Goal: Information Seeking & Learning: Learn about a topic

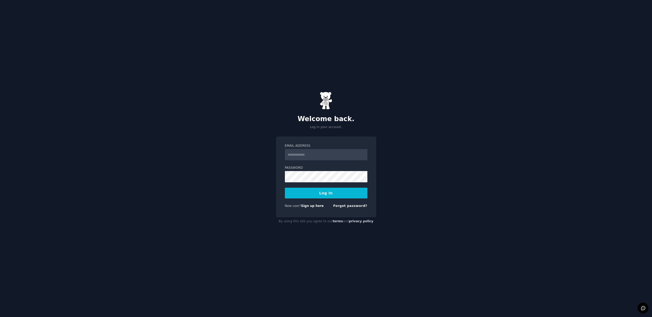
click at [305, 156] on input "Email Address" at bounding box center [326, 154] width 82 height 11
click at [326, 153] on input "**********" at bounding box center [326, 154] width 82 height 11
type input "**********"
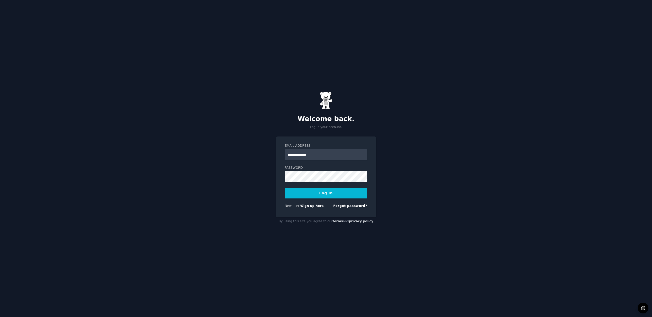
click at [333, 192] on button "Log In" at bounding box center [326, 193] width 82 height 11
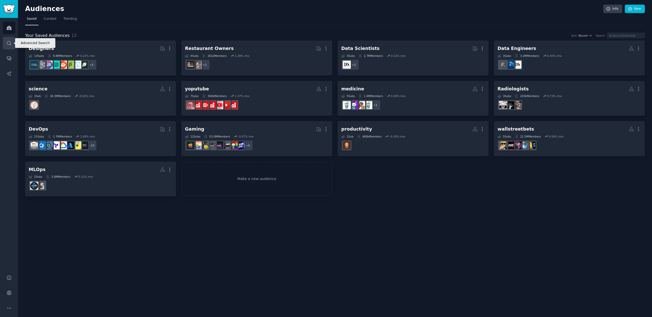
click at [10, 44] on icon "Sidebar" at bounding box center [9, 43] width 4 height 4
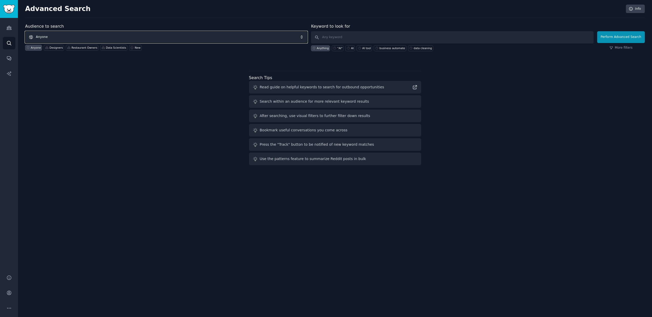
click at [75, 33] on span "Anyone" at bounding box center [166, 37] width 282 height 12
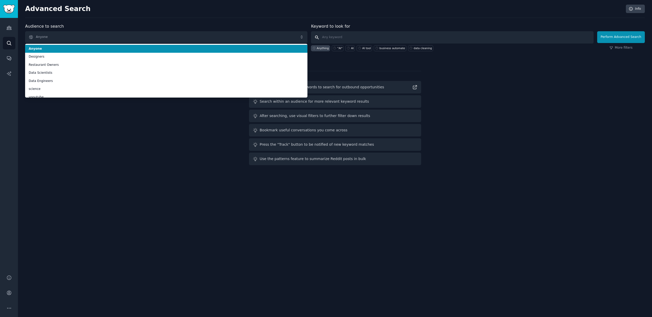
click at [350, 40] on input "text" at bounding box center [452, 37] width 282 height 12
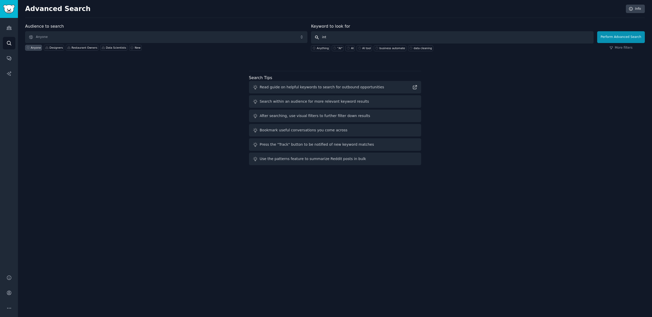
type input "intc"
click button "Perform Advanced Search" at bounding box center [621, 37] width 48 height 12
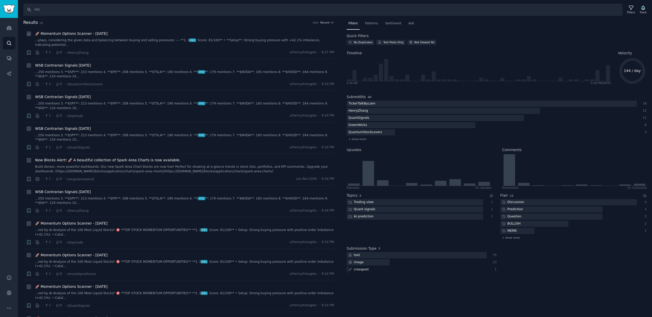
click at [204, 45] on link "...plays, considering the given data and balancing between buying and selling p…" at bounding box center [184, 42] width 299 height 9
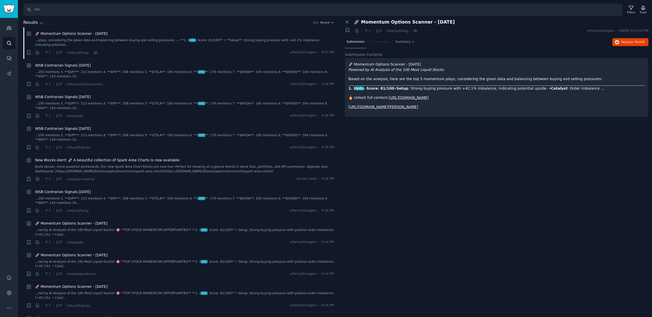
click at [204, 78] on link "...250 mentions 3. **$SPY**: 213 mentions 4. **$PIF**: 208 mentions 5. **$TSLA*…" at bounding box center [184, 74] width 299 height 9
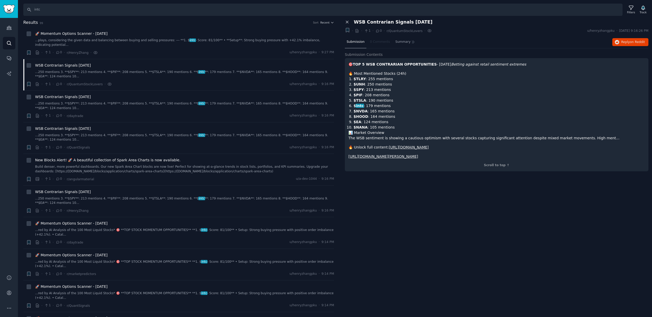
click at [346, 21] on icon at bounding box center [347, 22] width 2 height 2
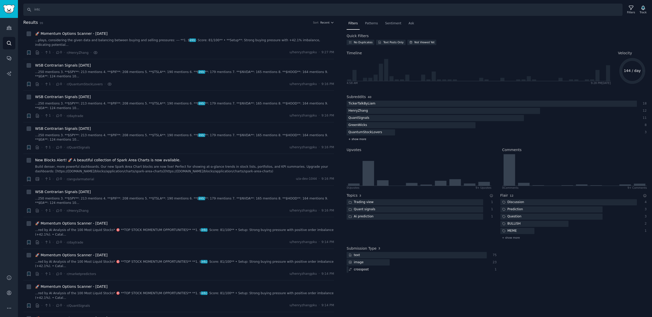
click at [351, 140] on span "+ show more" at bounding box center [357, 139] width 18 height 4
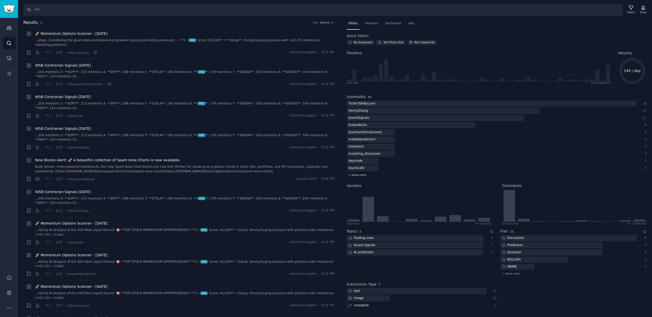
click at [352, 176] on span "+ show more" at bounding box center [357, 175] width 18 height 4
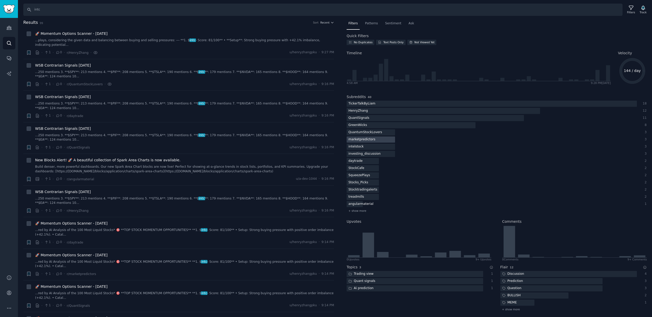
click at [371, 139] on div "marketpredictors" at bounding box center [361, 139] width 30 height 6
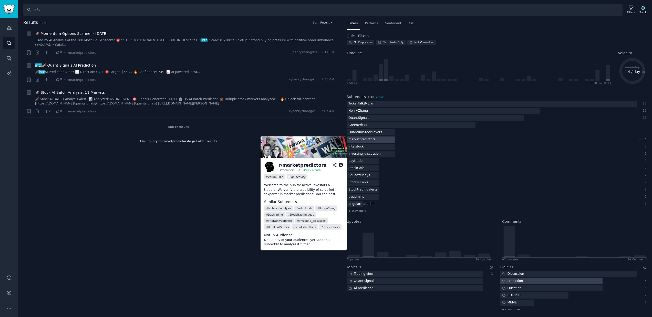
click at [371, 139] on div "marketpredictors" at bounding box center [361, 139] width 30 height 6
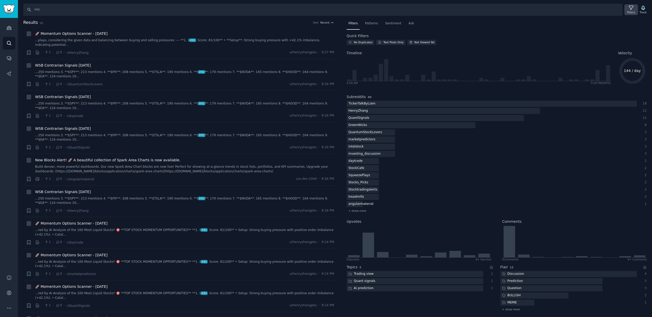
click at [630, 11] on div "Filters" at bounding box center [631, 12] width 8 height 4
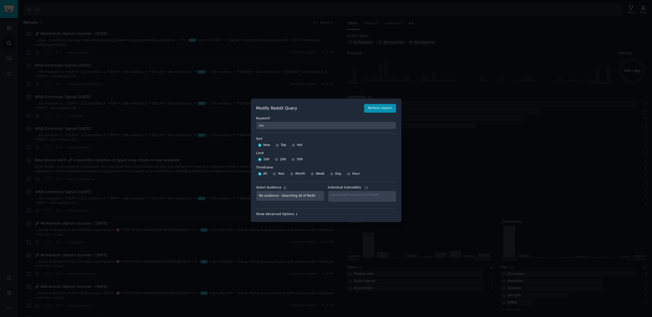
click at [286, 213] on div "Show Advanced Options ↓" at bounding box center [326, 214] width 140 height 5
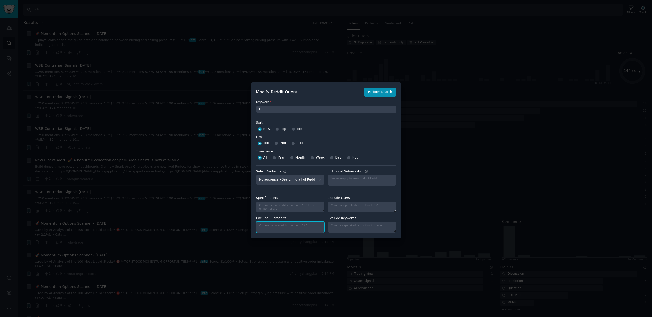
click at [307, 226] on textarea "Exclude Subreddits" at bounding box center [290, 226] width 68 height 11
click at [352, 205] on textarea "Individual Subreddits" at bounding box center [362, 206] width 68 height 11
click at [432, 199] on div at bounding box center [326, 158] width 652 height 317
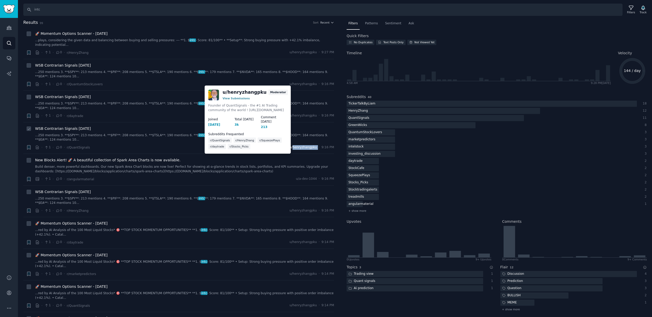
drag, startPoint x: 317, startPoint y: 148, endPoint x: 293, endPoint y: 148, distance: 23.6
click at [293, 148] on div "u/henryzhangpku · 9:16 PM" at bounding box center [311, 147] width 45 height 5
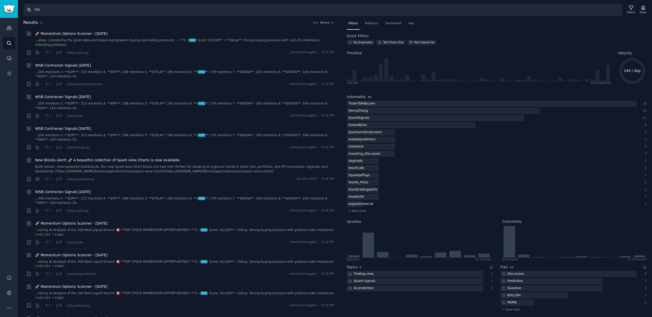
click at [82, 12] on input "intc" at bounding box center [322, 10] width 599 height 12
type input "INTC"
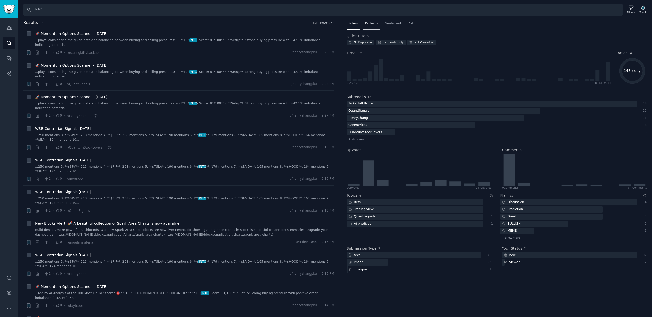
click at [368, 22] on span "Patterns" at bounding box center [371, 23] width 13 height 5
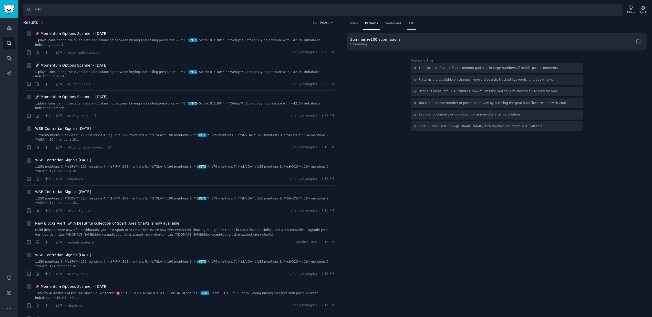
click at [407, 26] on div "Ask" at bounding box center [411, 24] width 9 height 10
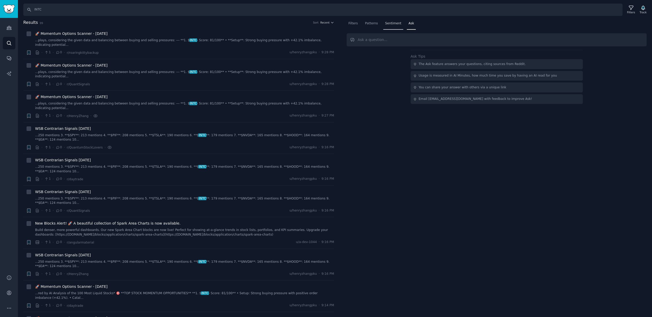
click at [392, 25] on span "Sentiment" at bounding box center [393, 23] width 16 height 5
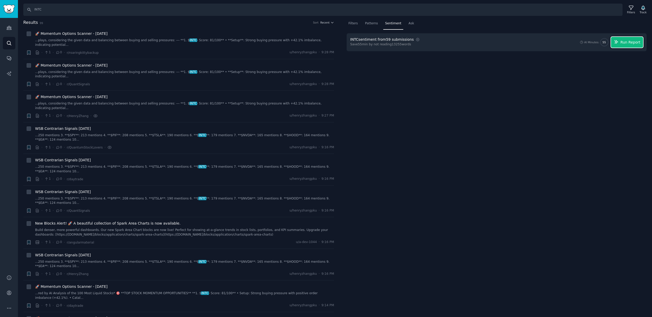
click at [629, 41] on span "Run Report" at bounding box center [630, 42] width 20 height 5
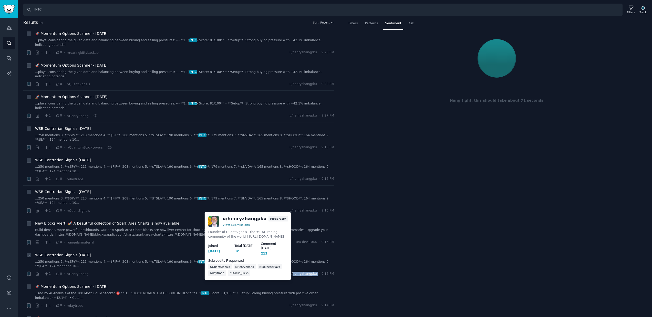
drag, startPoint x: 318, startPoint y: 275, endPoint x: 293, endPoint y: 274, distance: 25.1
click at [293, 274] on div "u/henryzhangpku · 9:16 PM" at bounding box center [311, 274] width 45 height 5
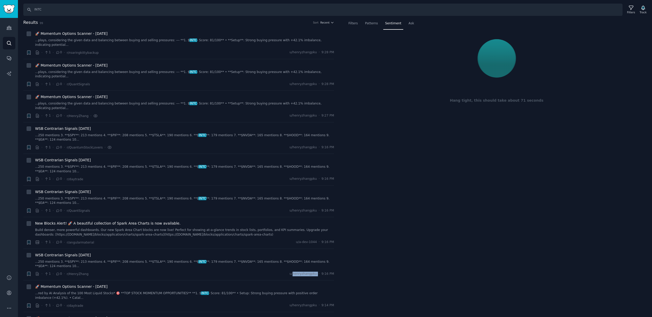
copy span "henryzhangpku"
click at [633, 10] on div "Filters" at bounding box center [631, 12] width 8 height 4
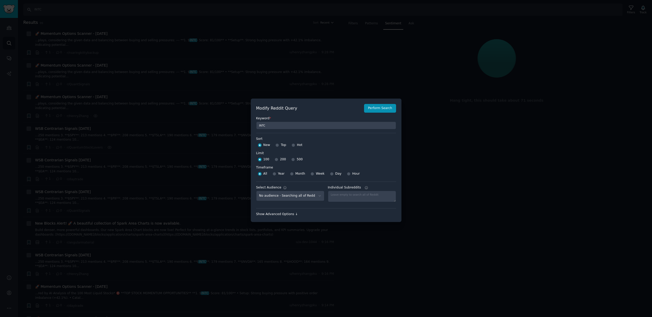
click at [284, 214] on div "Show Advanced Options ↓" at bounding box center [326, 214] width 140 height 5
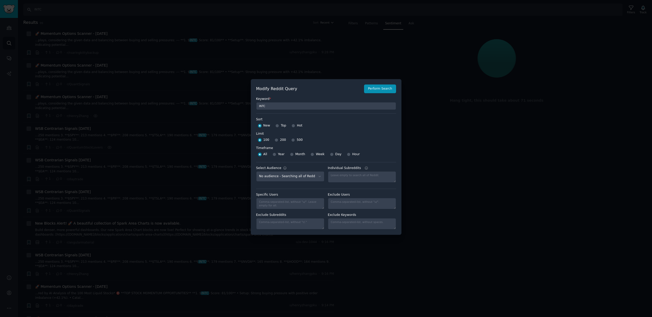
scroll to position [4, 0]
click at [348, 206] on textarea "Individual Subreddits" at bounding box center [362, 203] width 68 height 11
paste textarea "henryzhangpku"
type textarea "henryzhangpku"
click at [387, 89] on button "Perform Search" at bounding box center [380, 88] width 32 height 9
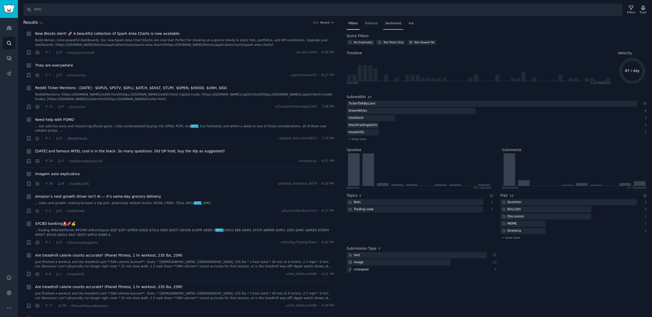
click at [393, 23] on span "Sentiment" at bounding box center [393, 23] width 16 height 5
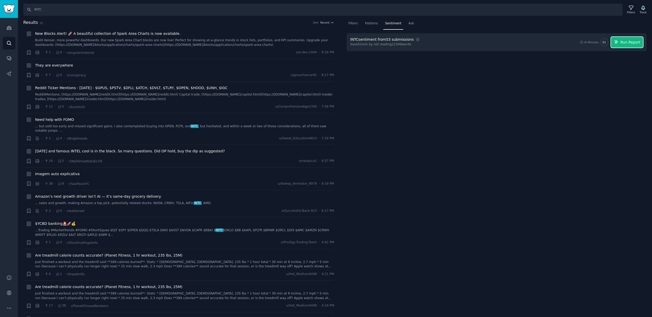
click at [630, 44] on span "Run Report" at bounding box center [630, 42] width 20 height 5
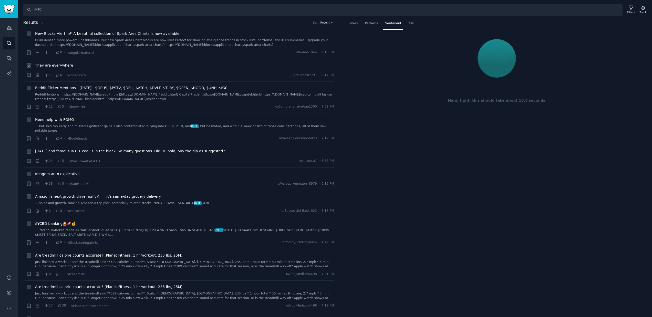
click at [28, 67] on icon at bounding box center [29, 66] width 2 height 2
checkbox input "false"
click at [56, 9] on input "INTC" at bounding box center [322, 10] width 599 height 12
click at [375, 22] on span "Patterns" at bounding box center [371, 23] width 13 height 5
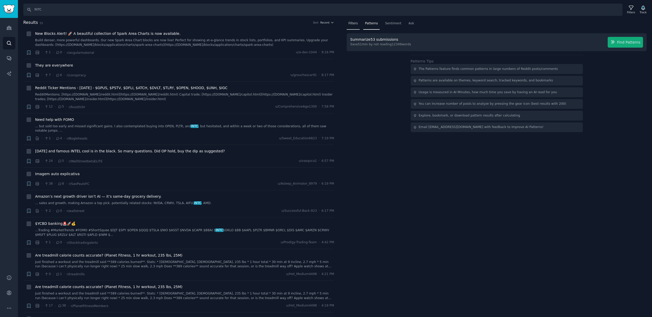
click at [353, 24] on span "Filters" at bounding box center [352, 23] width 9 height 5
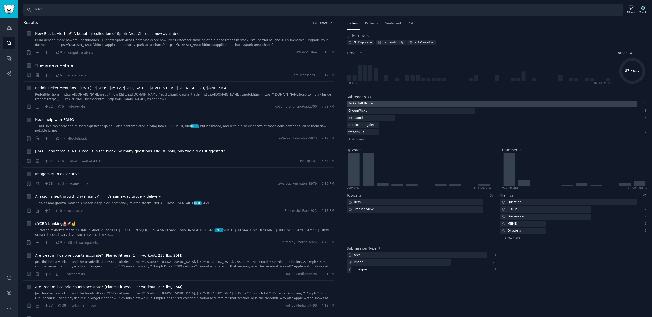
click at [396, 105] on div at bounding box center [491, 104] width 290 height 6
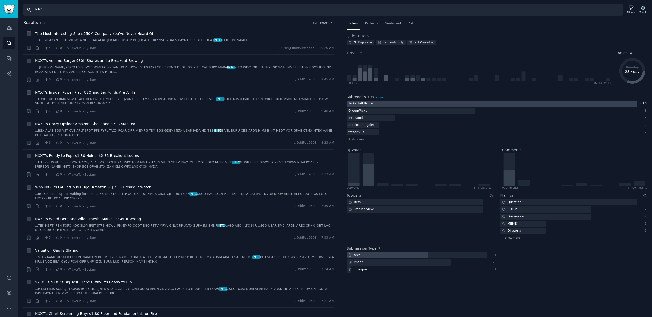
click at [70, 9] on input "INTC" at bounding box center [322, 10] width 599 height 12
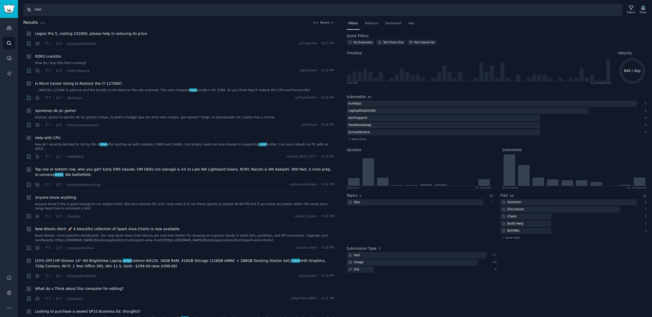
click at [52, 10] on input "intel" at bounding box center [322, 10] width 599 height 12
type input "intel stock"
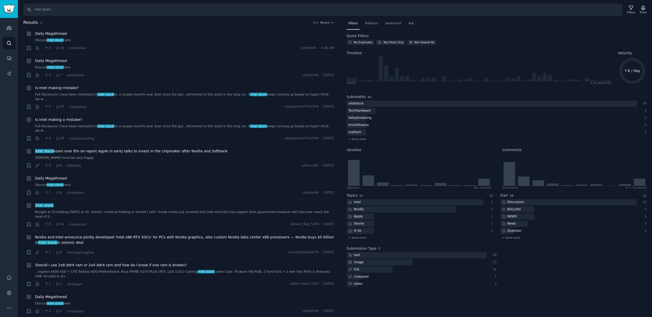
click at [76, 39] on link "Discuss intel stock here." at bounding box center [184, 40] width 299 height 5
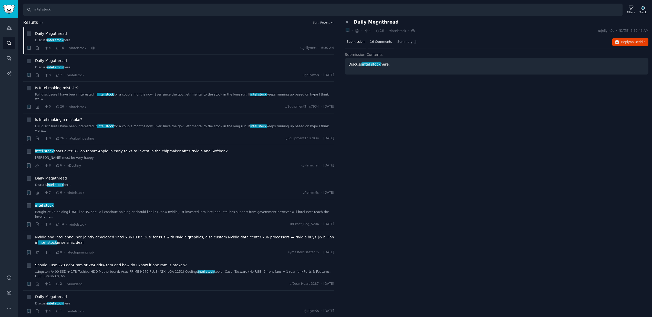
click at [368, 42] on div "16 Comments" at bounding box center [381, 42] width 26 height 12
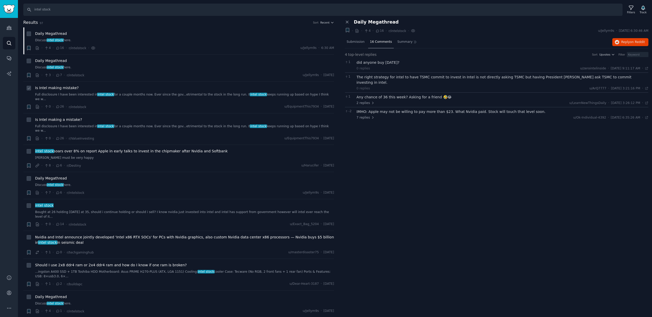
click at [147, 97] on link "Full disclosure I have been interested in intel stock for a couple months now. …" at bounding box center [184, 96] width 299 height 9
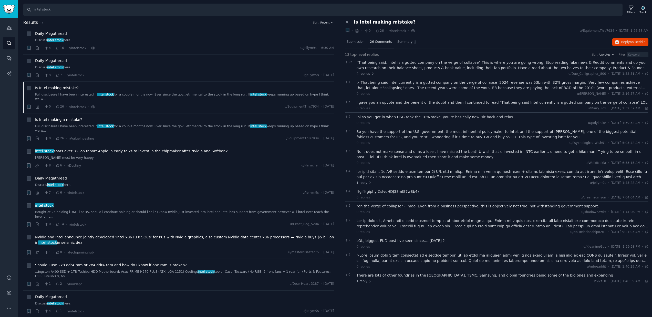
click at [380, 40] on span "26 Comments" at bounding box center [381, 42] width 22 height 5
click at [137, 156] on link "Dan must be very happy" at bounding box center [184, 158] width 299 height 5
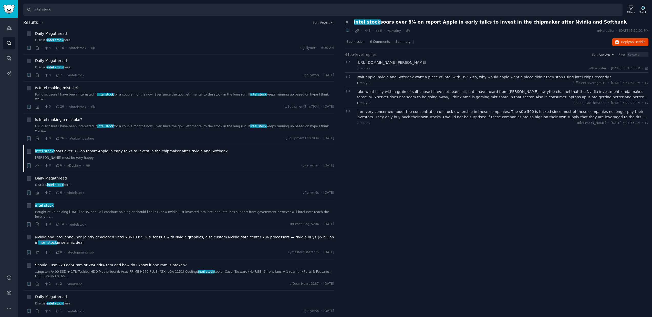
click at [373, 90] on div "take what I say with a grain of salt cause I have not read shit, but I have hea…" at bounding box center [502, 94] width 292 height 11
